Goal: Find specific page/section: Find specific page/section

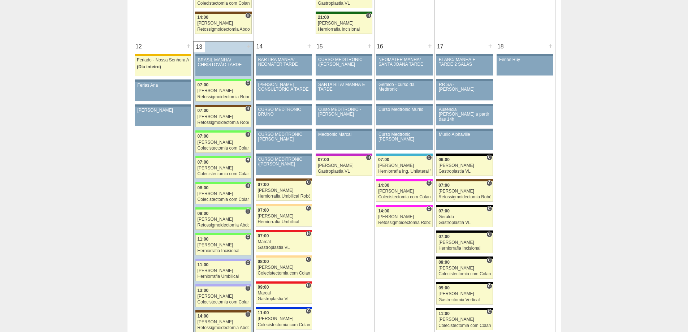
scroll to position [758, 0]
click at [262, 247] on div "Gastroplastia VL" at bounding box center [284, 247] width 52 height 5
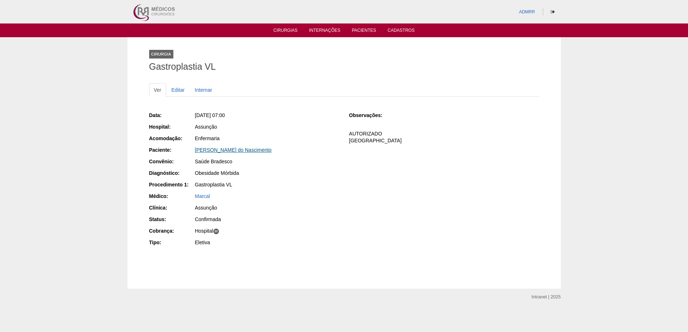
click at [232, 149] on link "[PERSON_NAME] do Nascimento" at bounding box center [233, 150] width 77 height 6
click at [59, 92] on div "Cirurgia Gastroplastia VL Ver Editar Internar Data: [DATE] 07:00 Hospital: Assu…" at bounding box center [344, 162] width 688 height 251
